Goal: Navigation & Orientation: Find specific page/section

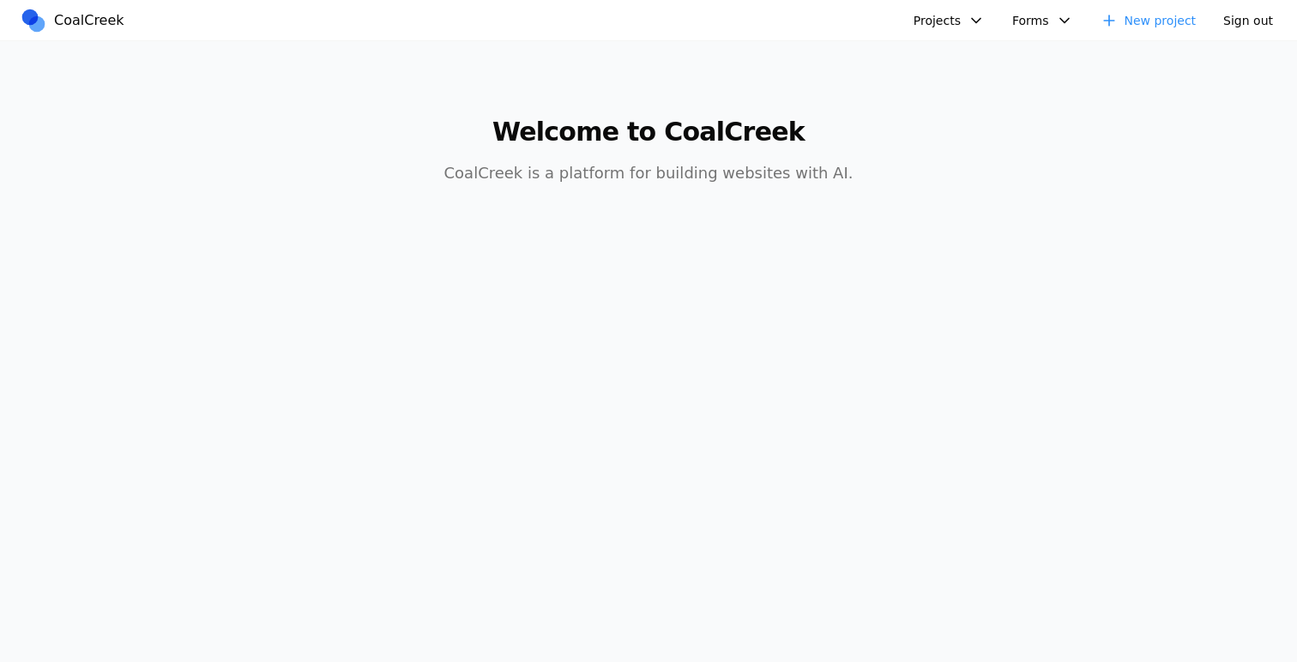
click at [950, 25] on button "Projects" at bounding box center [949, 21] width 92 height 26
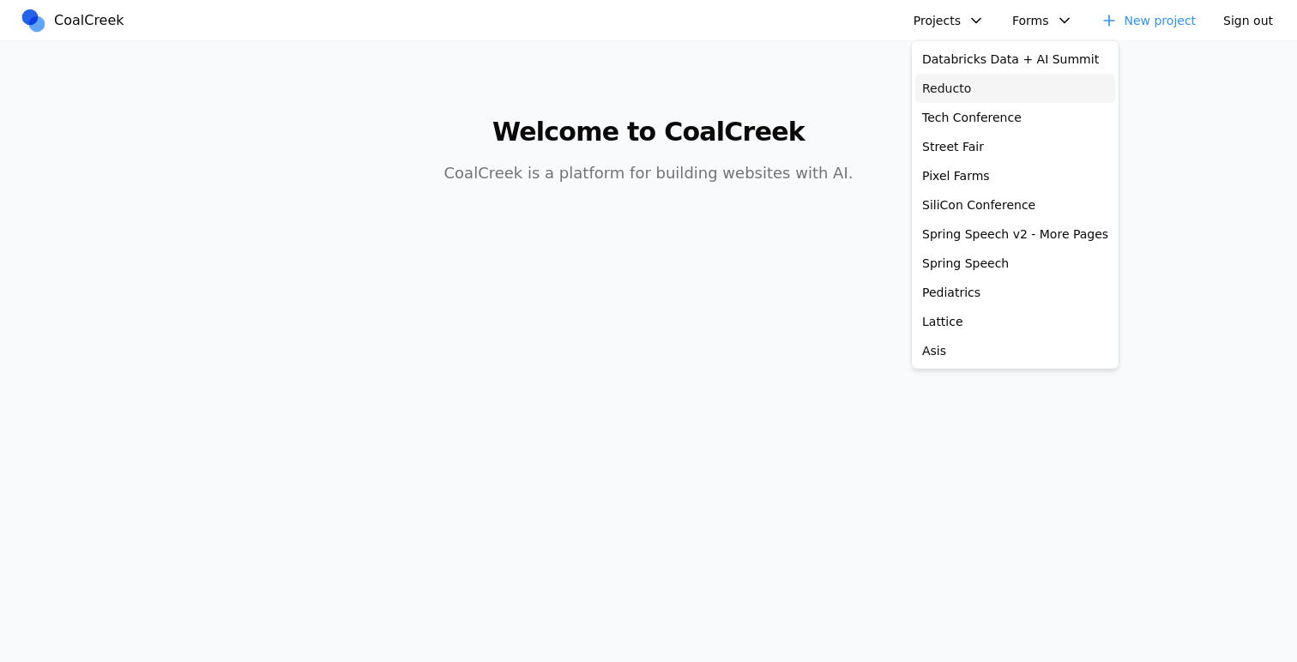
click at [952, 79] on link "Reducto" at bounding box center [1015, 88] width 200 height 29
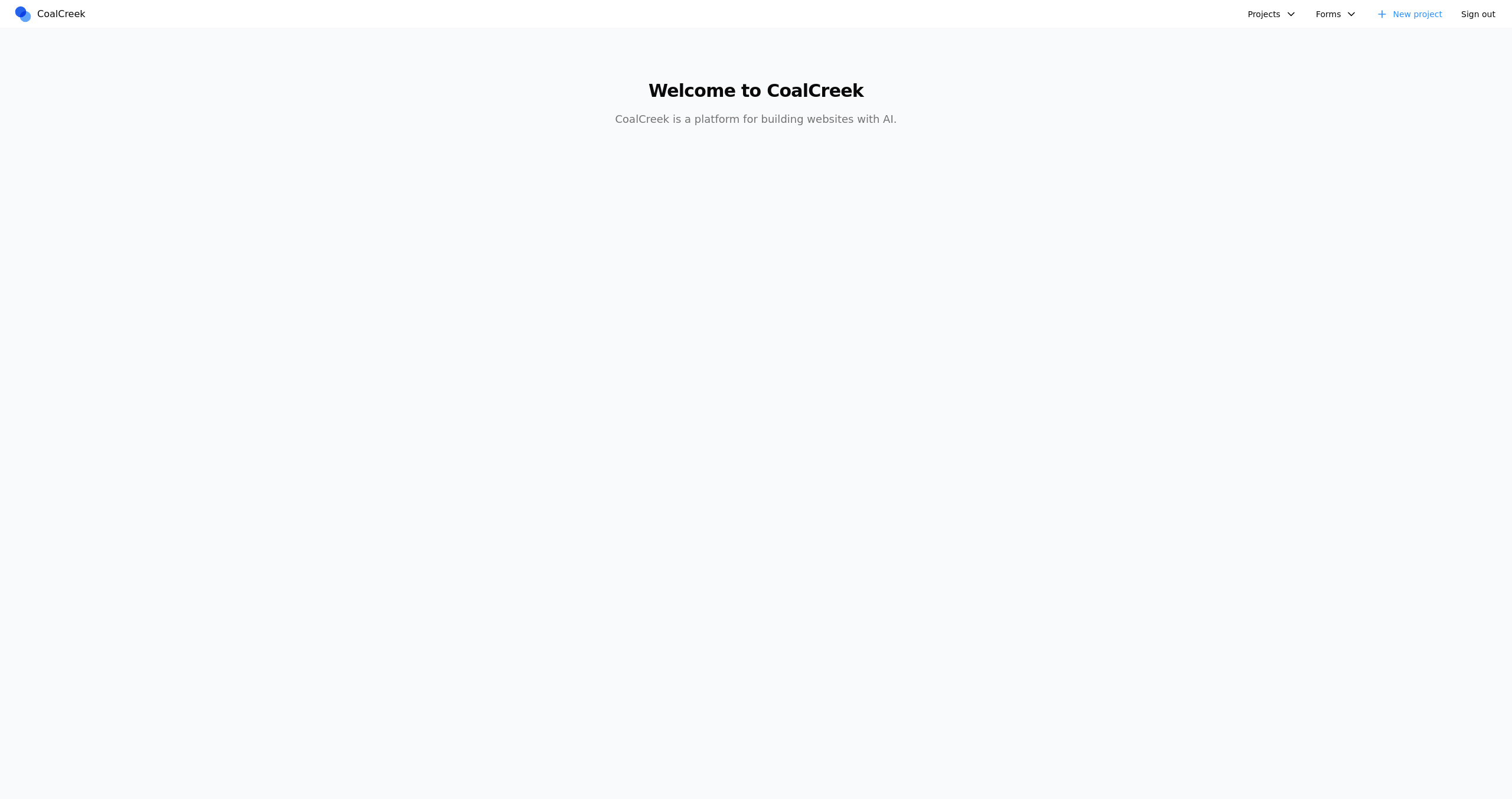
click at [1294, 11] on button "Projects" at bounding box center [1272, 14] width 63 height 18
click at [1285, 39] on link "Databricks Data + AI Summit" at bounding box center [1318, 41] width 138 height 20
